Goal: Task Accomplishment & Management: Manage account settings

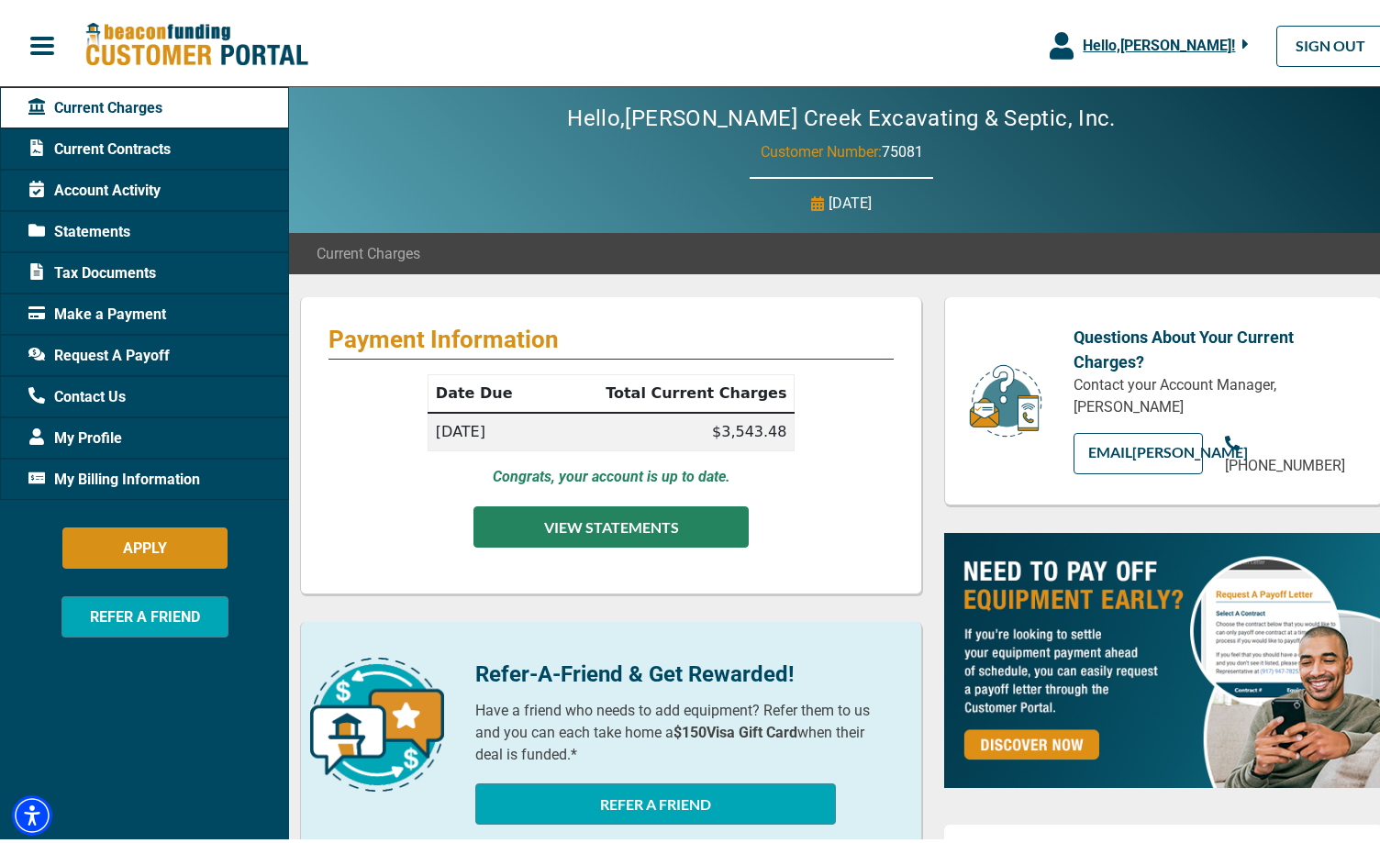
click at [634, 513] on button "VIEW STATEMENTS" at bounding box center [611, 522] width 275 height 41
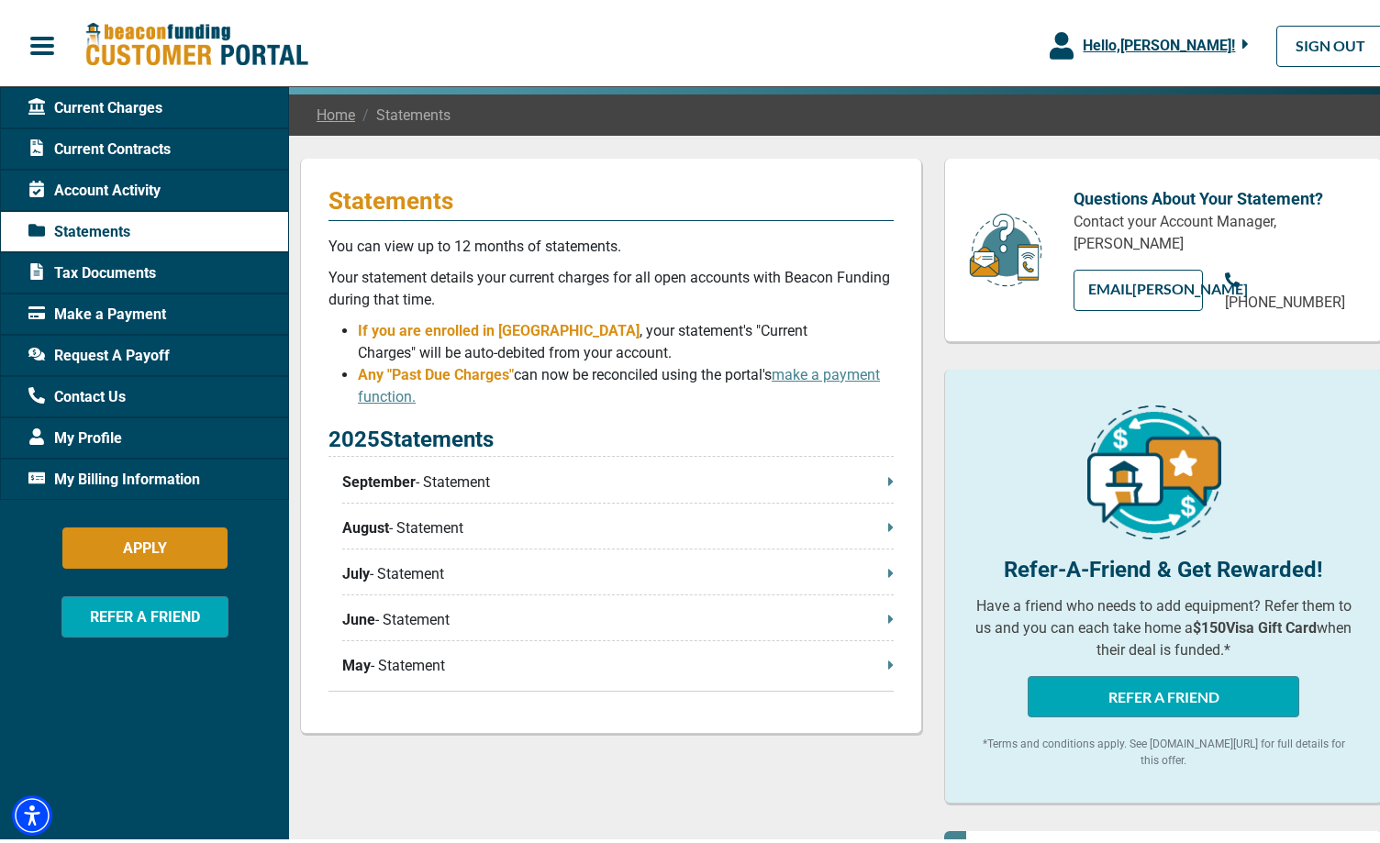
scroll to position [184, 0]
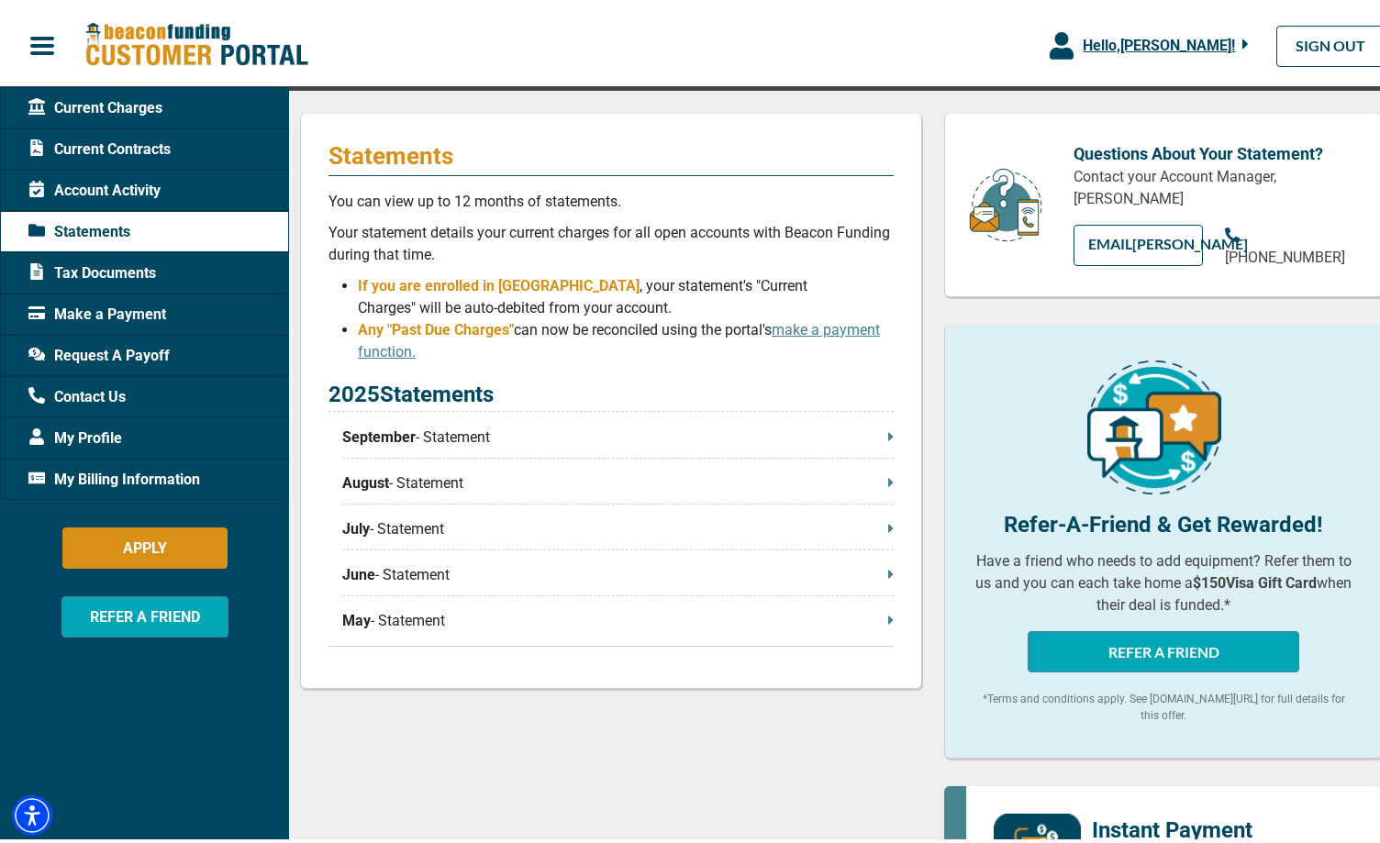
click at [887, 435] on div "Statements You can view up to 12 months of statements. Your statement details y…" at bounding box center [611, 396] width 622 height 575
click at [888, 435] on icon at bounding box center [890, 432] width 5 height 8
click at [1296, 54] on link "SIGN OUT" at bounding box center [1331, 41] width 108 height 41
